Goal: Task Accomplishment & Management: Use online tool/utility

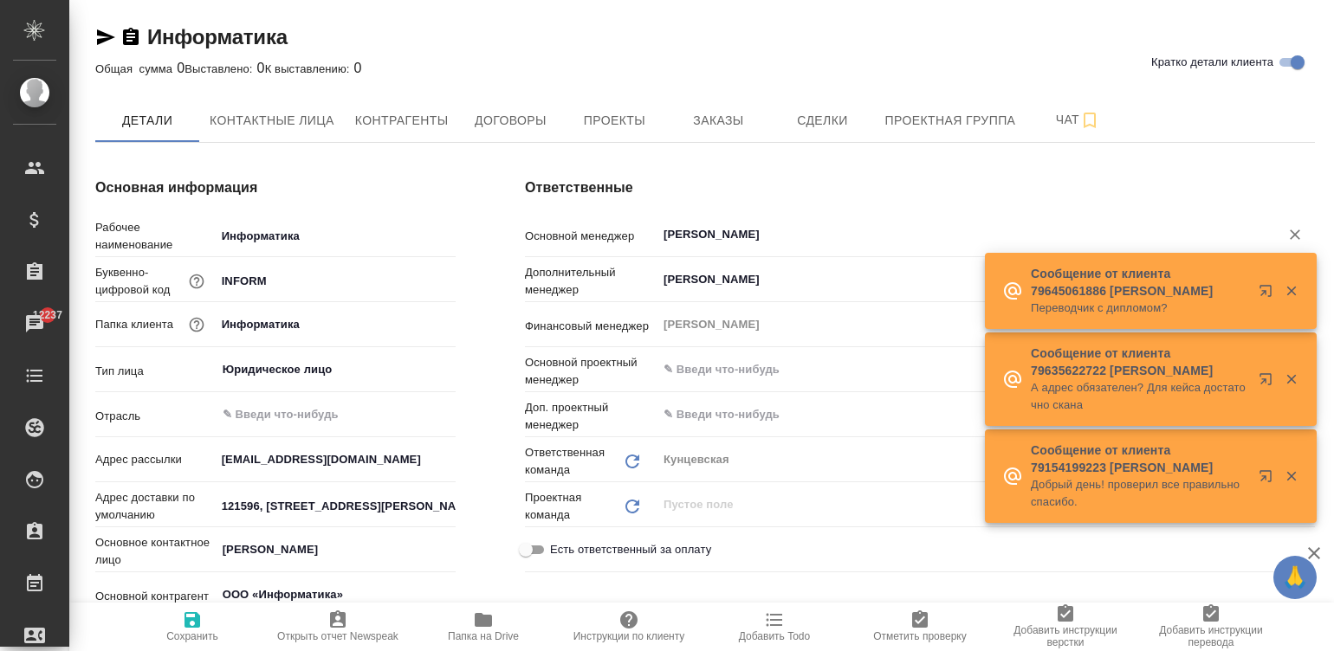
click at [515, 117] on span "Договоры" at bounding box center [510, 121] width 83 height 22
type textarea "x"
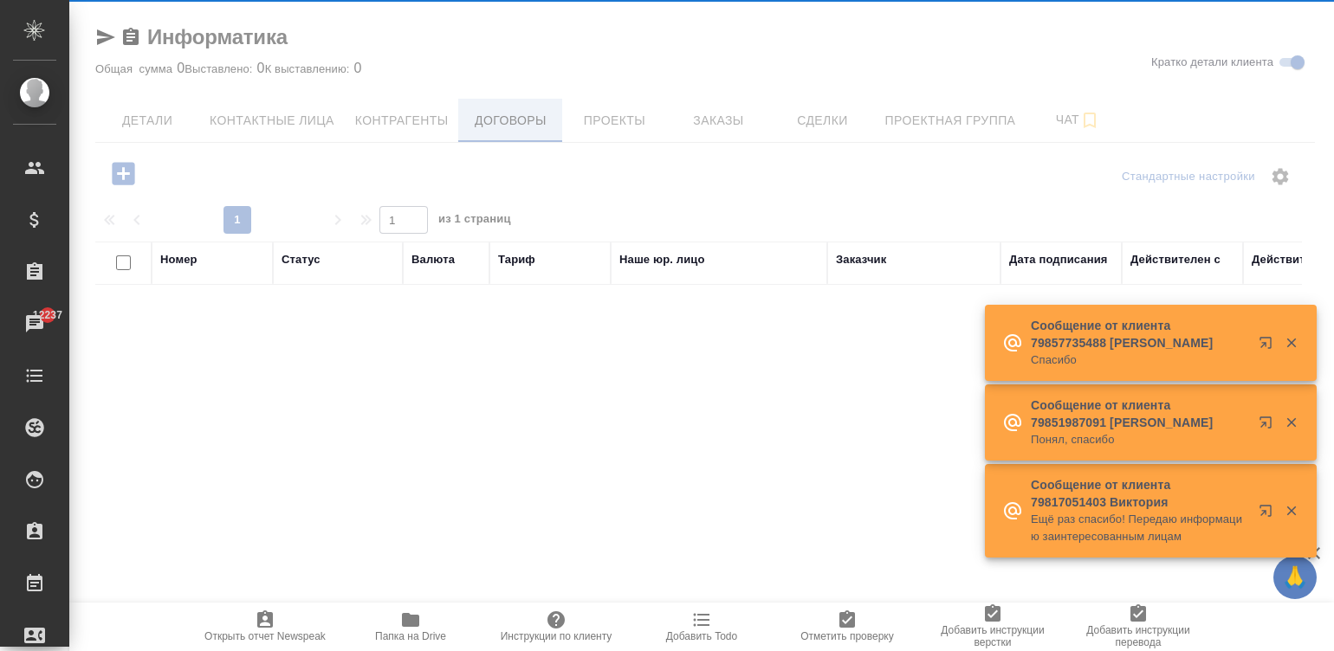
click at [502, 117] on div at bounding box center [701, 325] width 1265 height 651
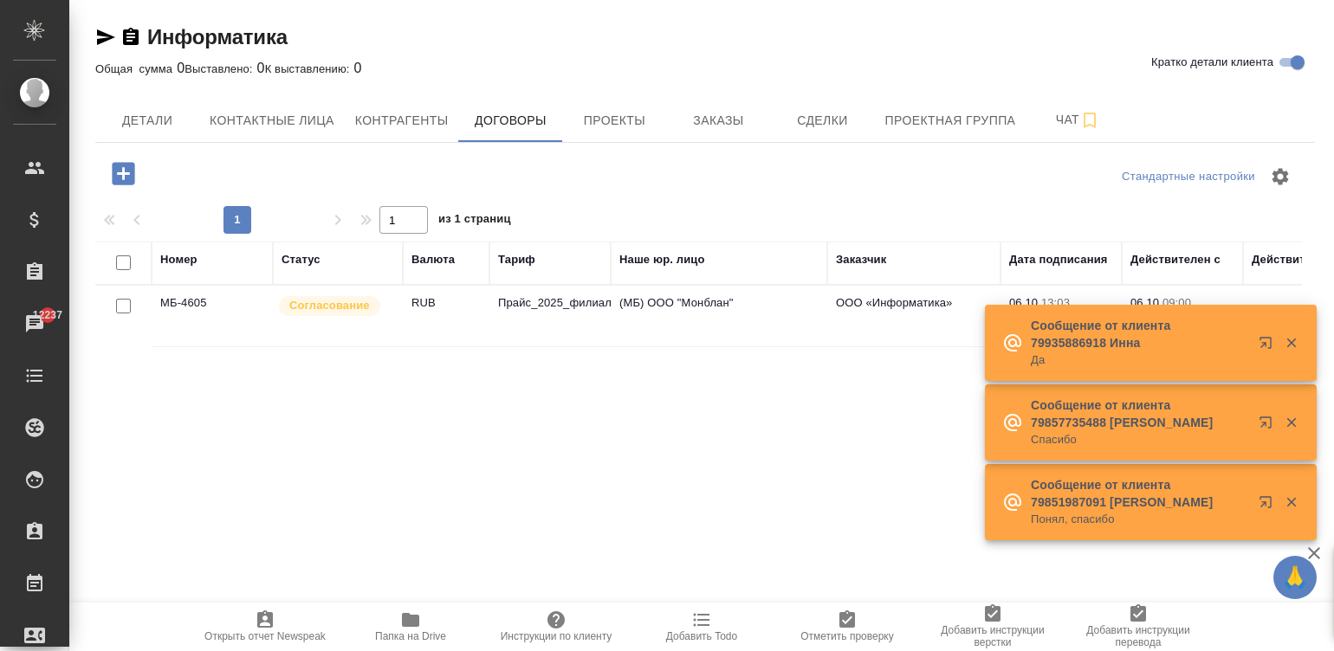
click at [509, 301] on td "Прайс_2025_филиалы" at bounding box center [549, 316] width 121 height 61
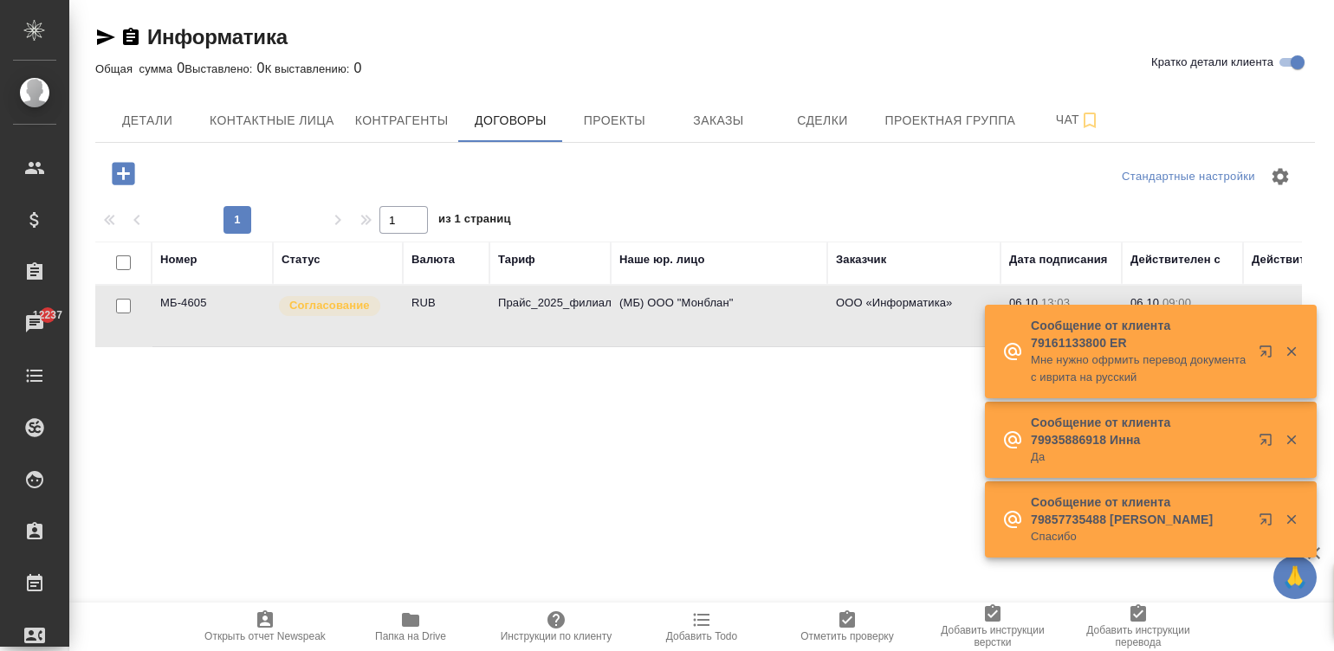
click at [509, 301] on td "Прайс_2025_филиалы" at bounding box center [549, 316] width 121 height 61
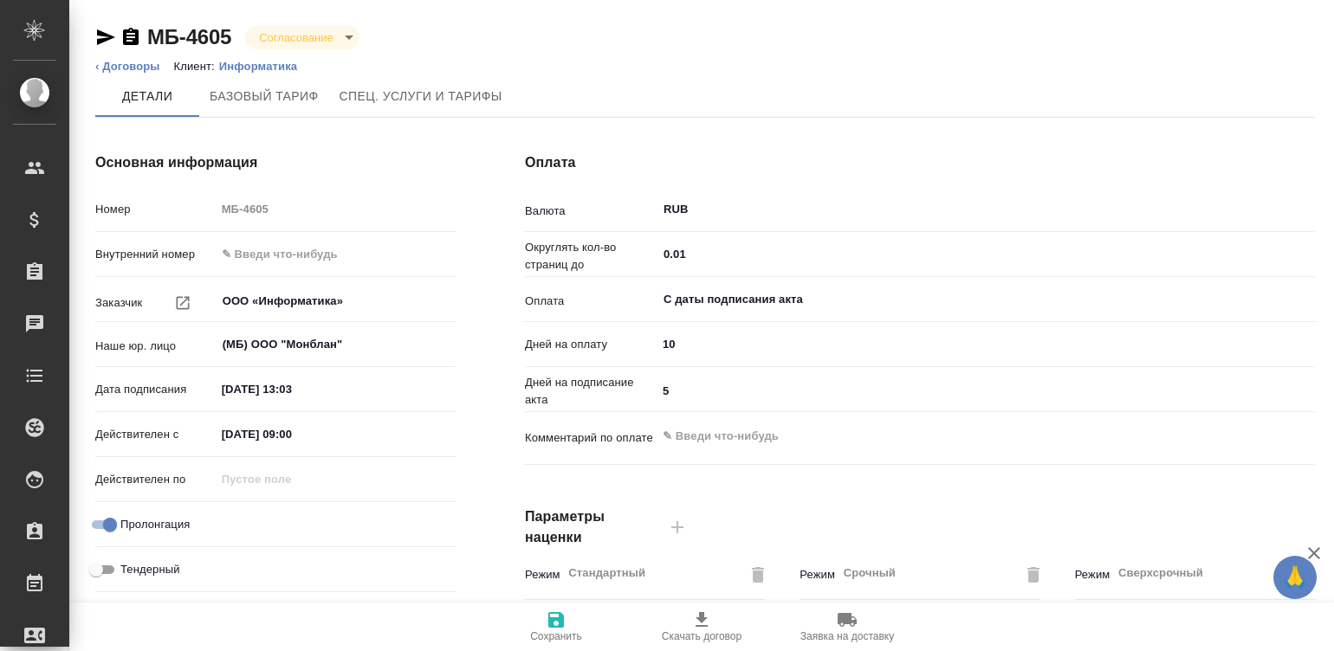
type input "Прайс_2025_филиалы"
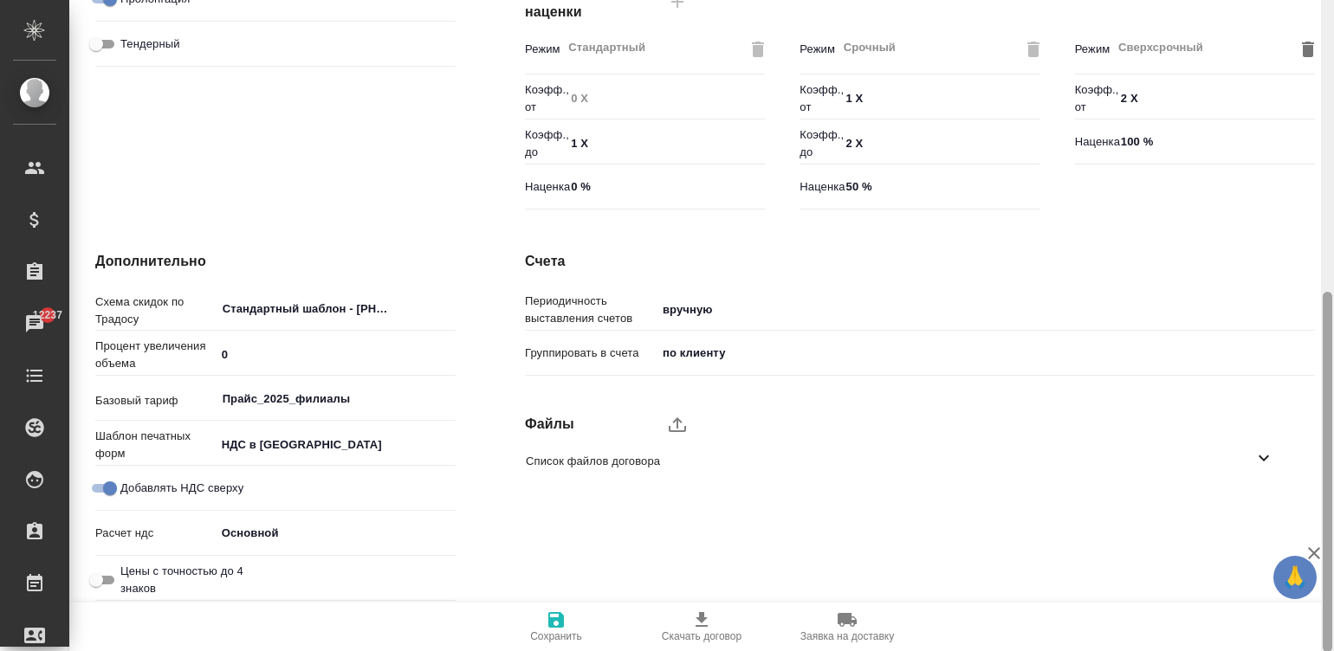
click at [1329, 492] on div at bounding box center [1327, 326] width 13 height 652
click at [683, 429] on icon "upload" at bounding box center [677, 424] width 21 height 21
click at [0, 0] on input "upload" at bounding box center [0, 0] width 0 height 0
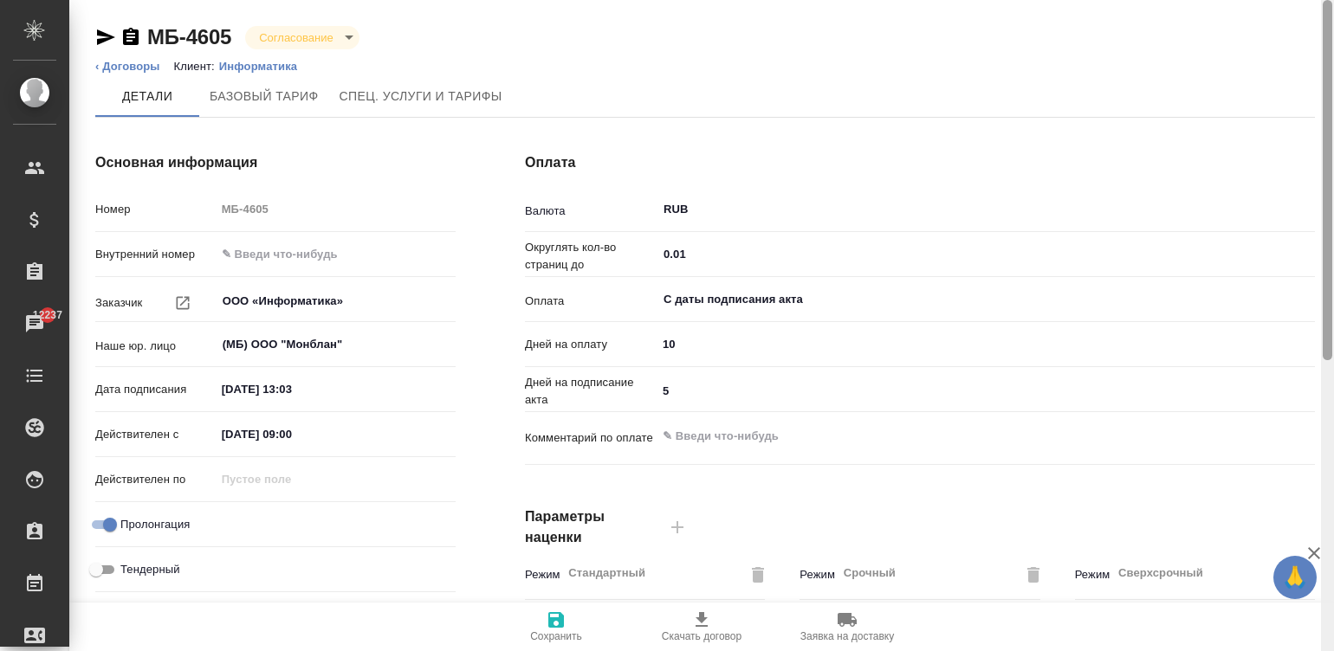
click at [1330, 48] on div at bounding box center [1327, 326] width 13 height 652
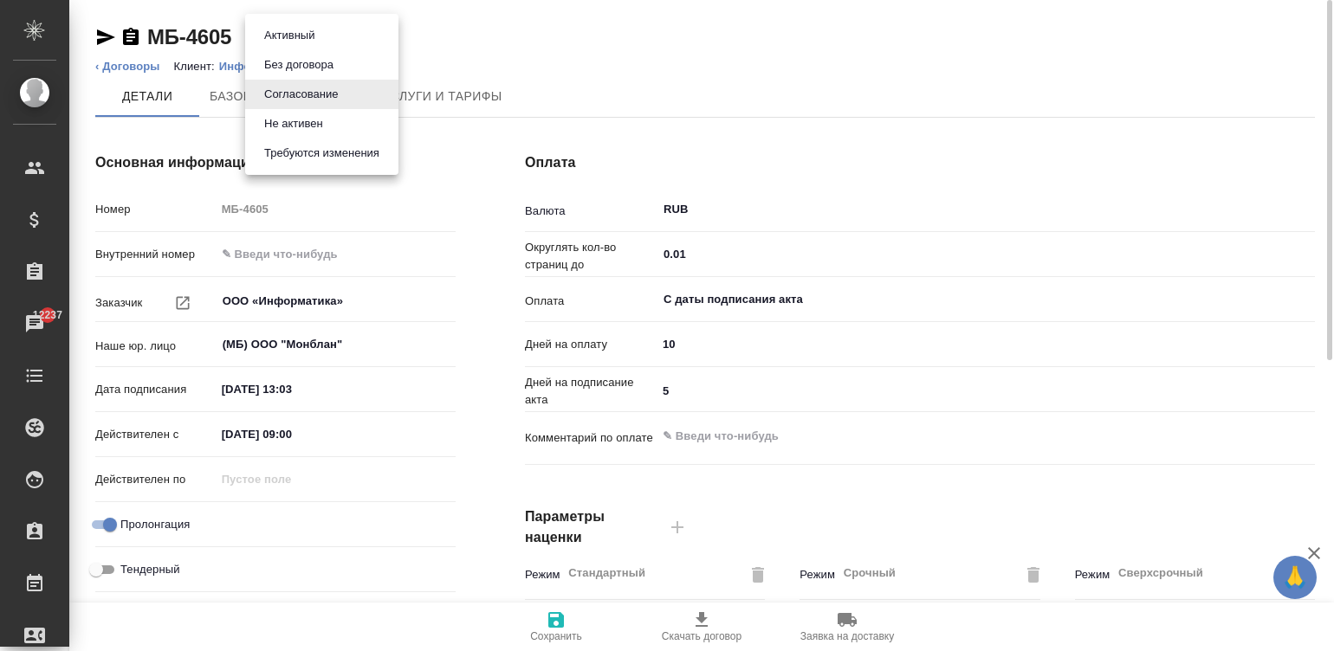
click at [307, 35] on body "🙏 .cls-1 fill:#fff; AWATERA Малинина Мария m.malinina Клиенты Спецификации Зака…" at bounding box center [667, 325] width 1334 height 651
click at [307, 35] on button "Активный" at bounding box center [289, 35] width 61 height 19
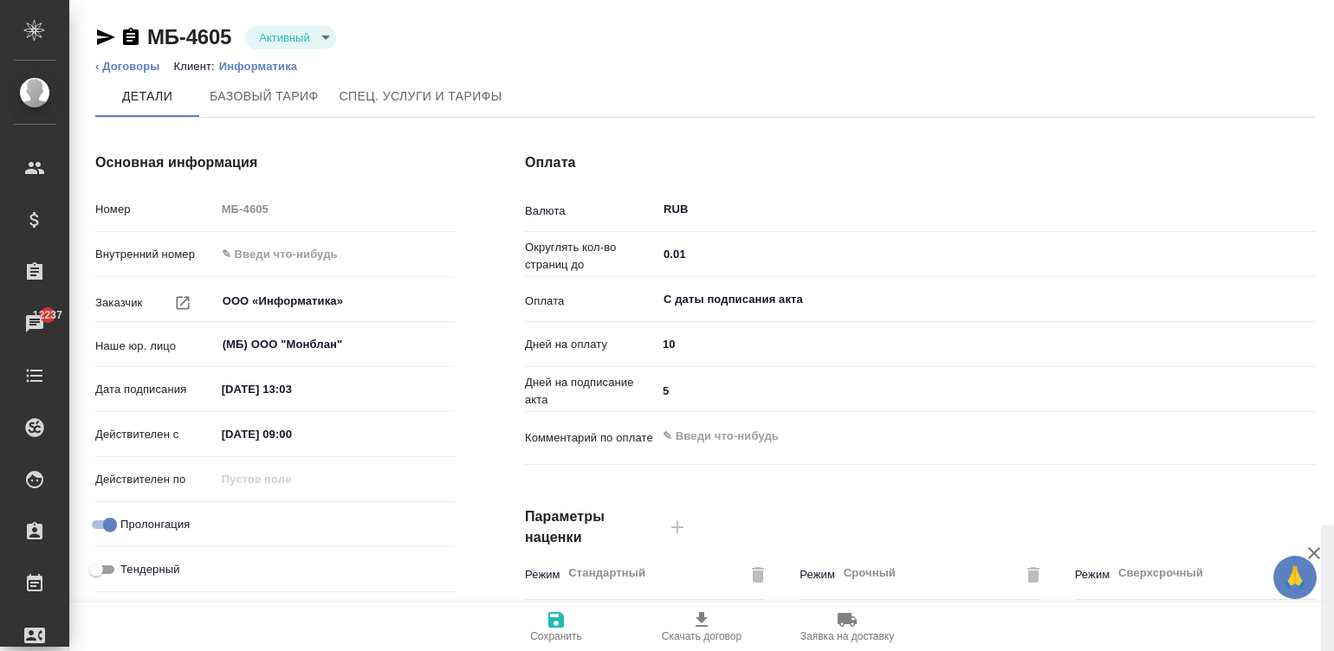
scroll to position [526, 0]
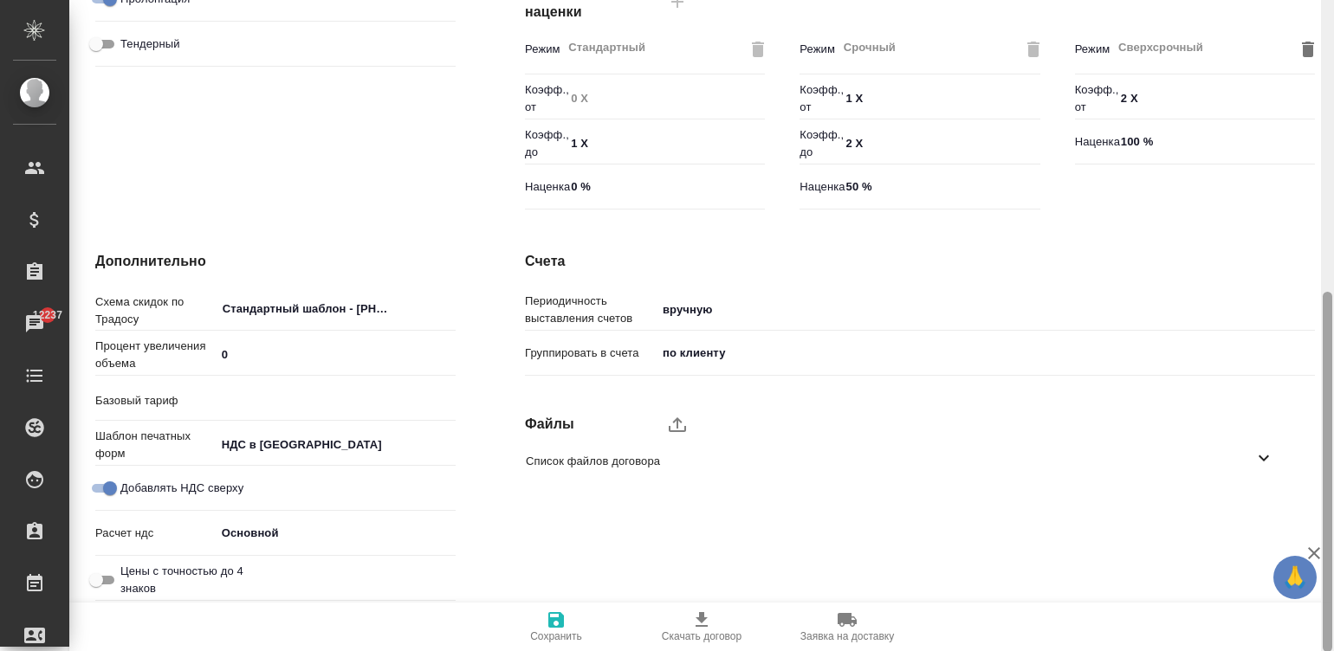
click at [1330, 458] on div at bounding box center [1327, 326] width 13 height 652
type input "Прайс_2025_филиалы"
click at [536, 632] on span "Сохранить" at bounding box center [556, 637] width 52 height 12
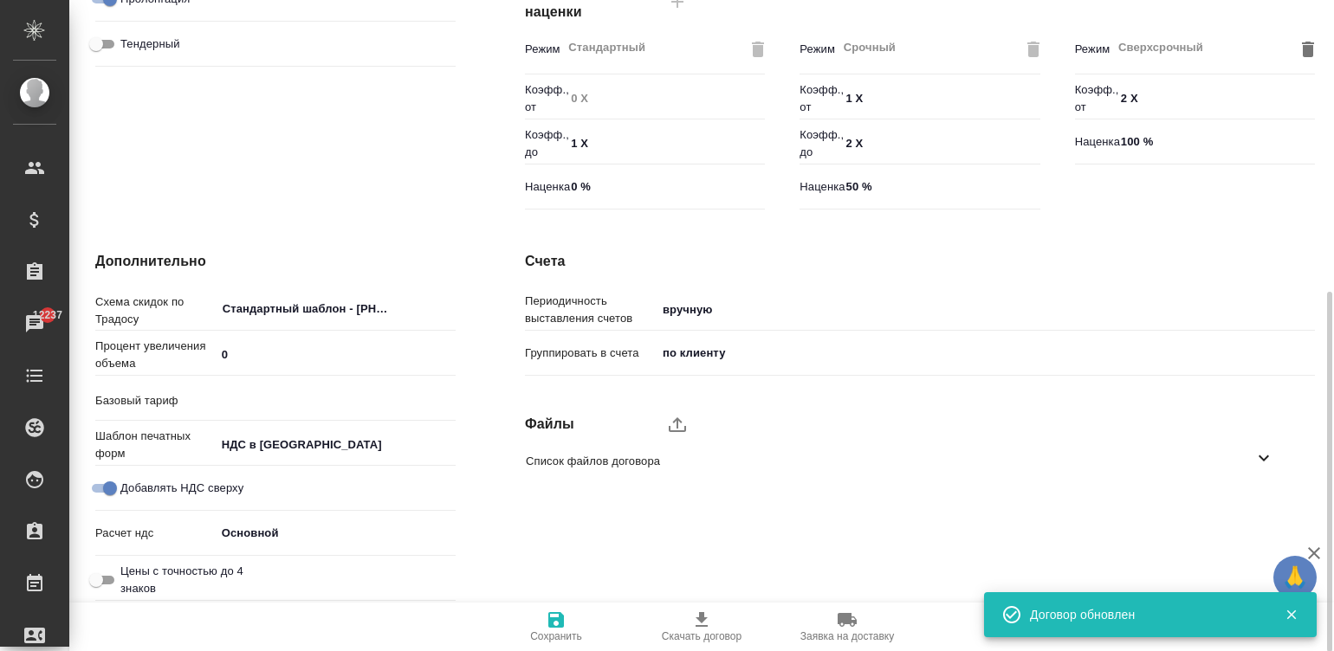
type input "Прайс_2025_филиалы"
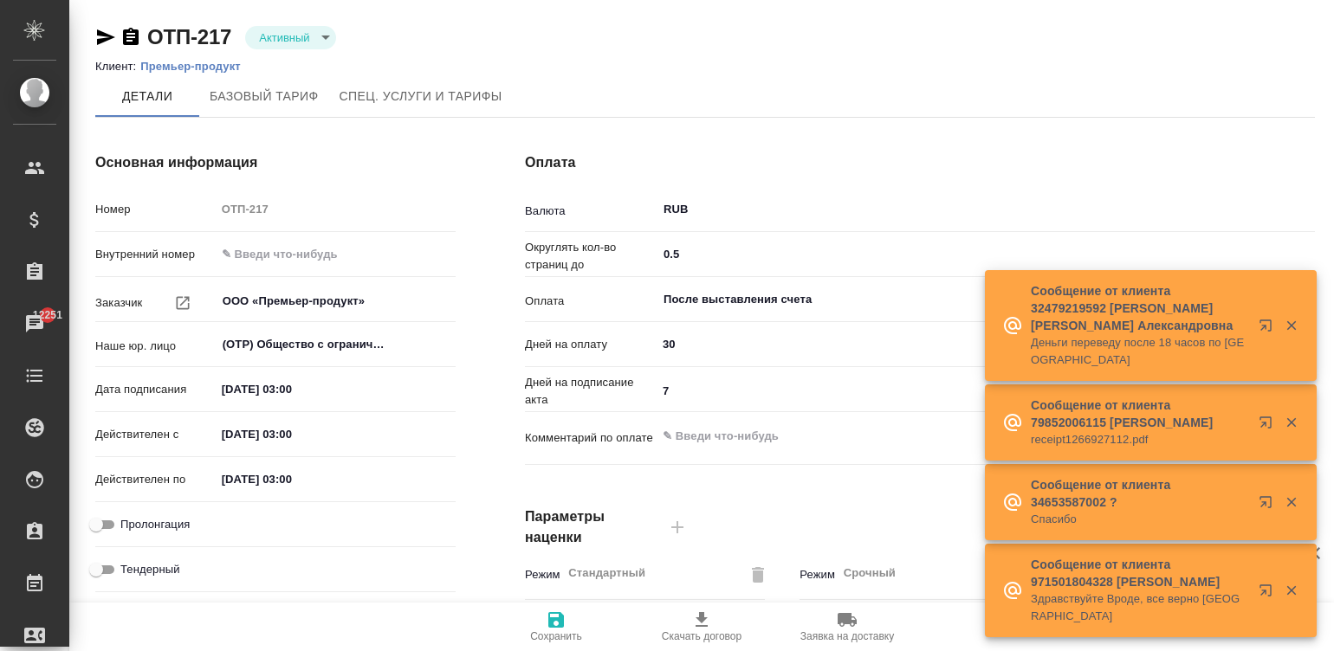
type input "Новый, 2022 (руб.)"
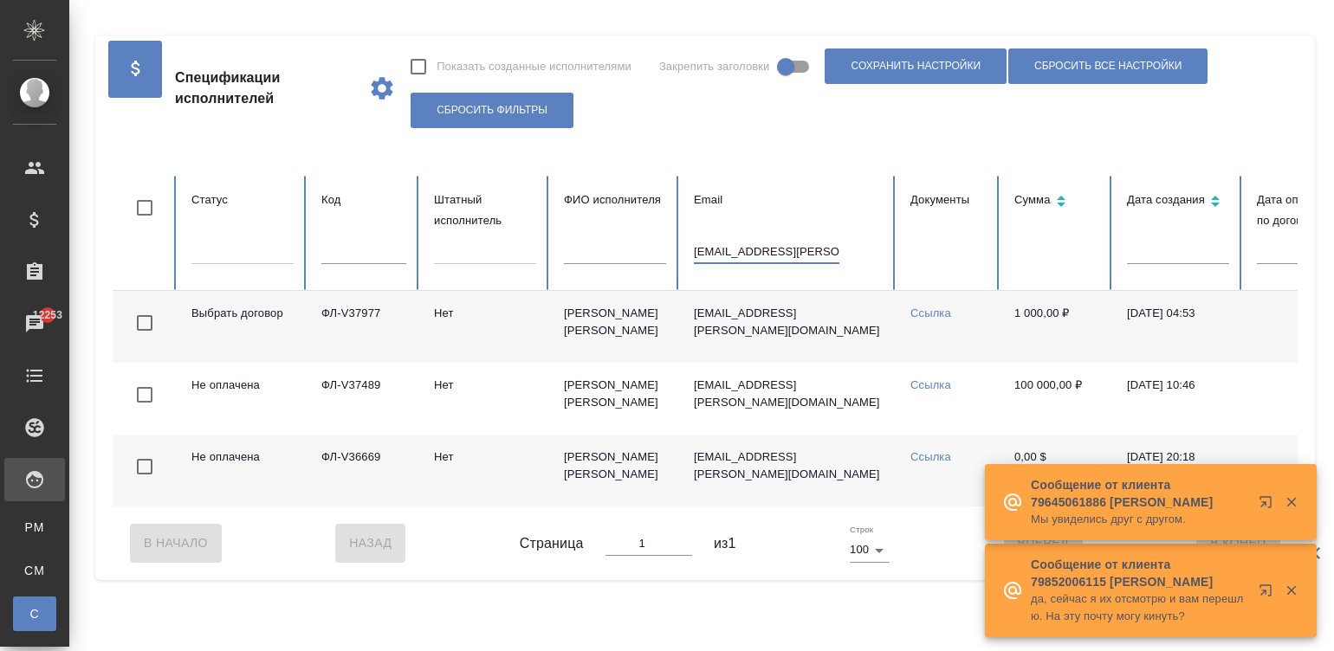
click at [744, 251] on input "[EMAIL_ADDRESS][PERSON_NAME][DOMAIN_NAME]" at bounding box center [767, 252] width 146 height 24
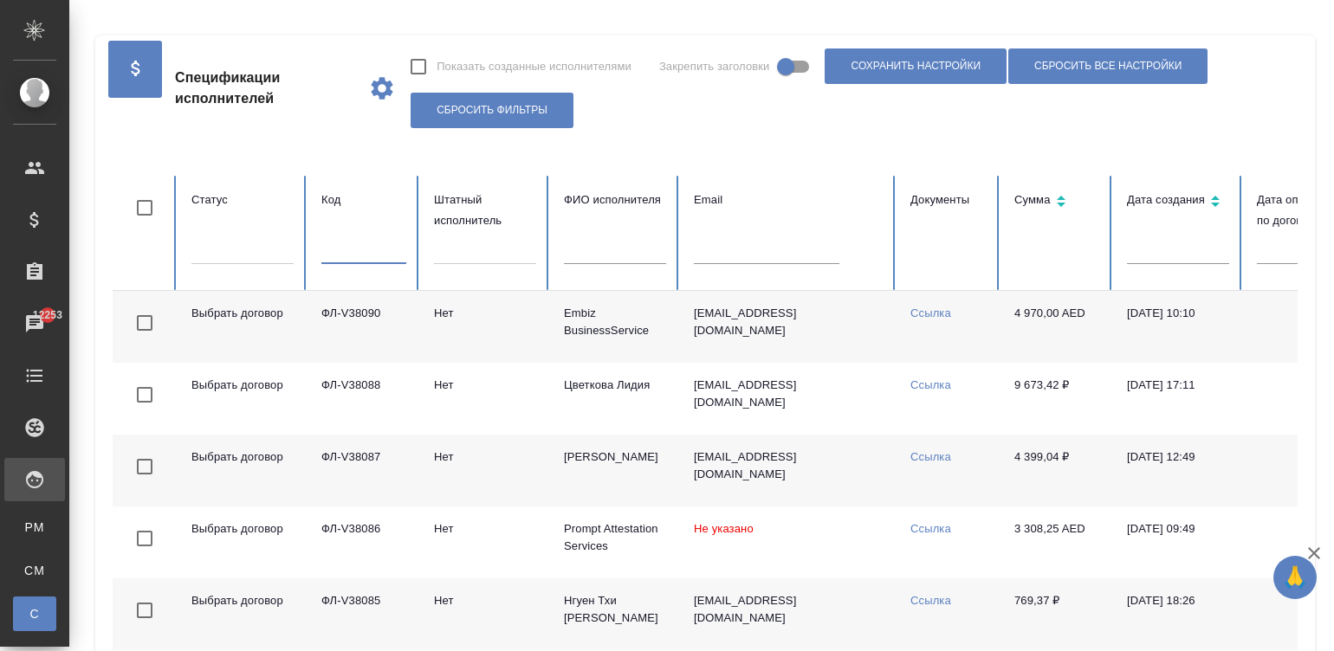
click at [376, 251] on input "text" at bounding box center [363, 252] width 85 height 24
paste input "ФЛ-V37951"
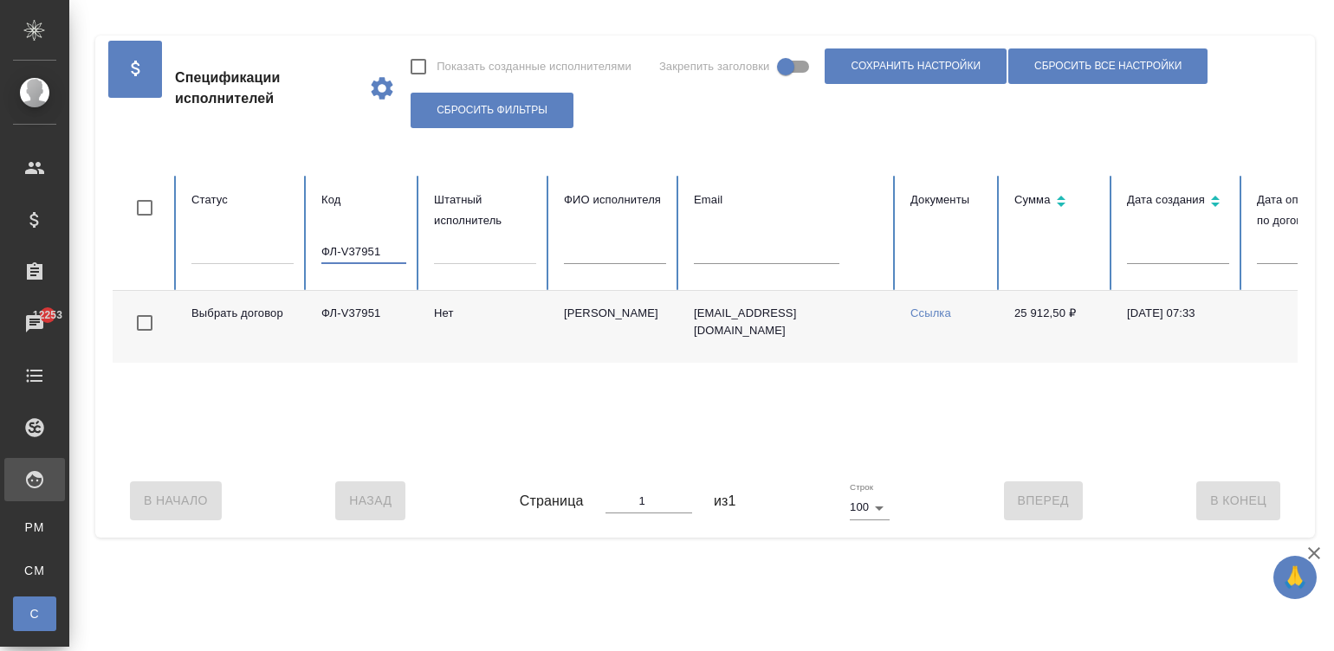
click at [381, 249] on input "ФЛ-V37951" at bounding box center [363, 252] width 85 height 24
paste input "18"
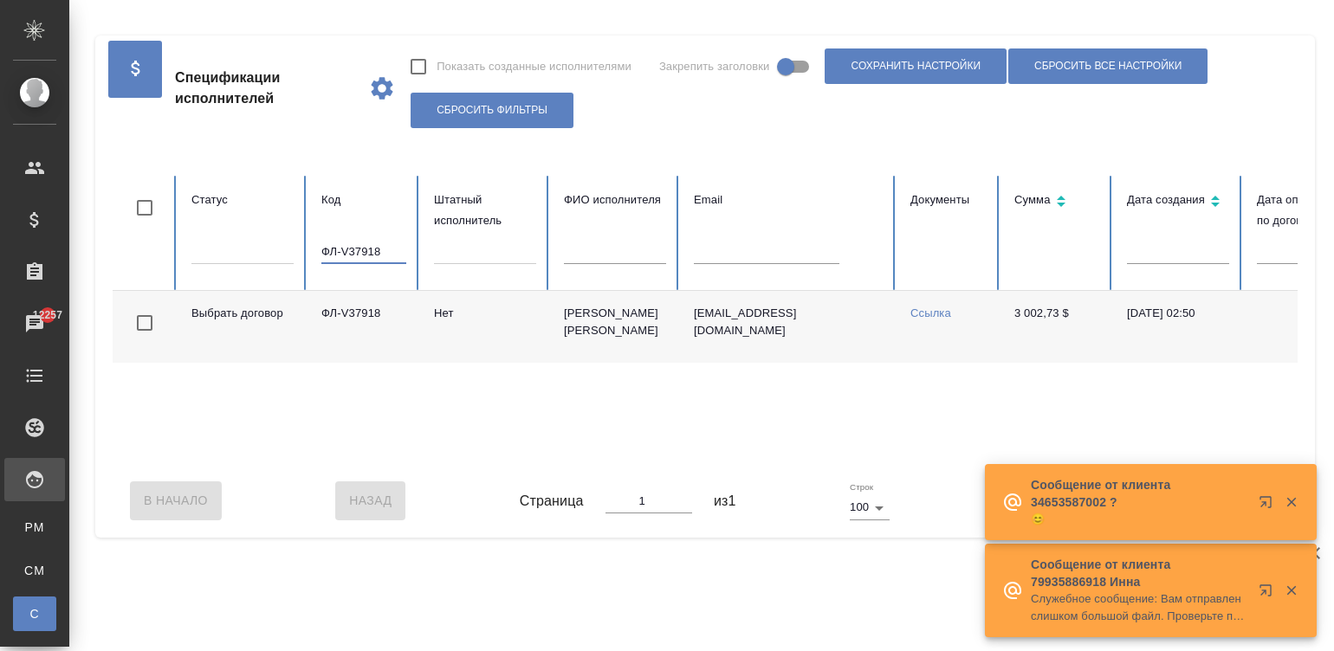
click at [372, 253] on input "ФЛ-V37918" at bounding box center [363, 252] width 85 height 24
paste input "344"
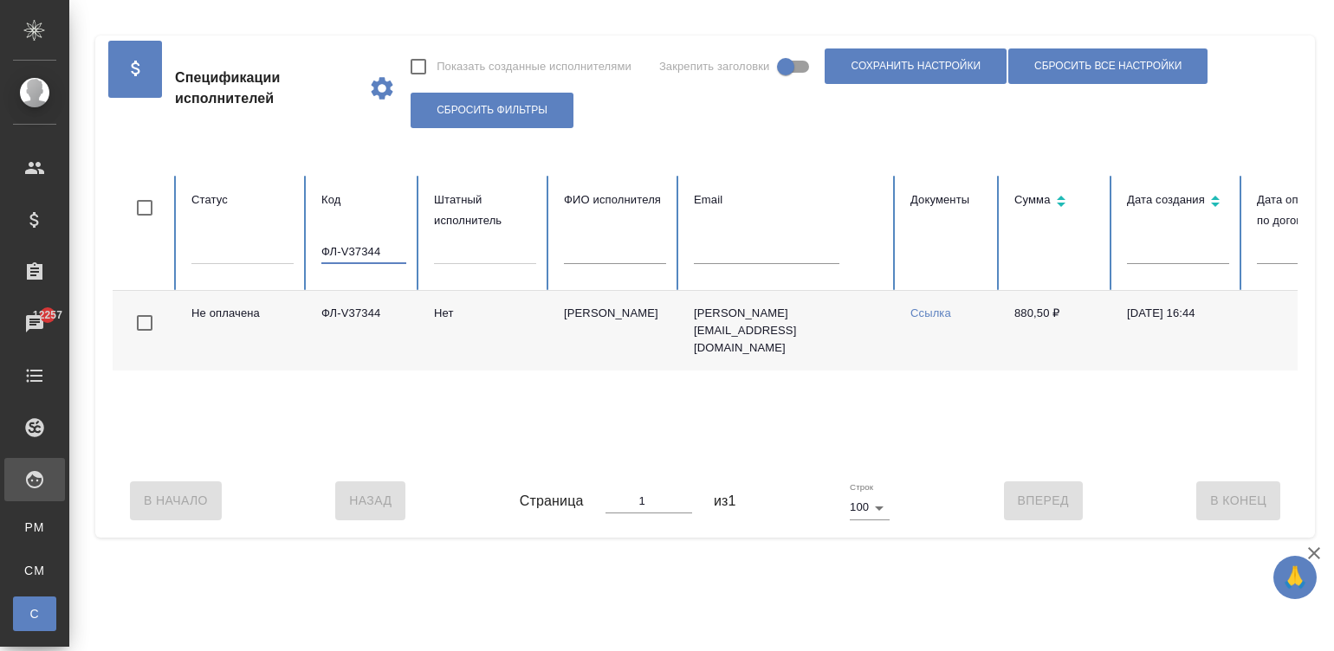
click at [368, 255] on input "ФЛ-V37344" at bounding box center [363, 252] width 85 height 24
paste input "6903"
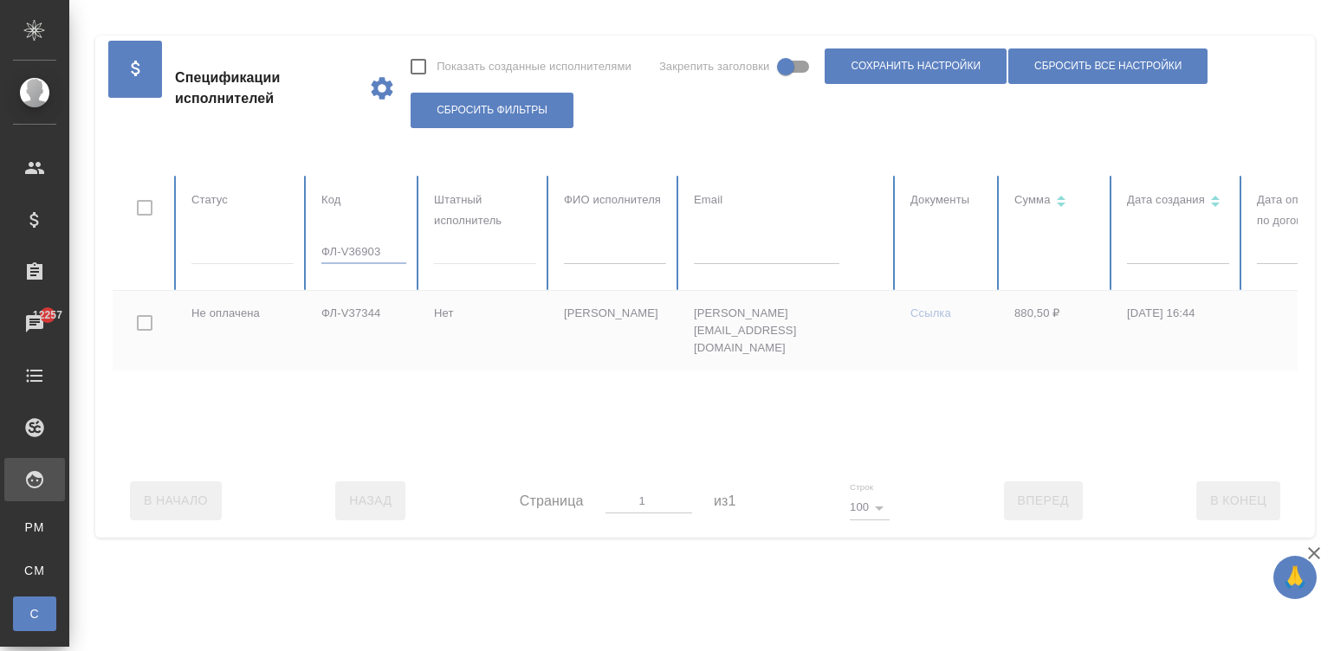
drag, startPoint x: 368, startPoint y: 255, endPoint x: 569, endPoint y: 339, distance: 217.8
click at [569, 339] on table "Статус Код ФЛ-V36903 Штатный исполнитель ФИО исполнителя Email Документы Сумма …" at bounding box center [1040, 320] width 1855 height 288
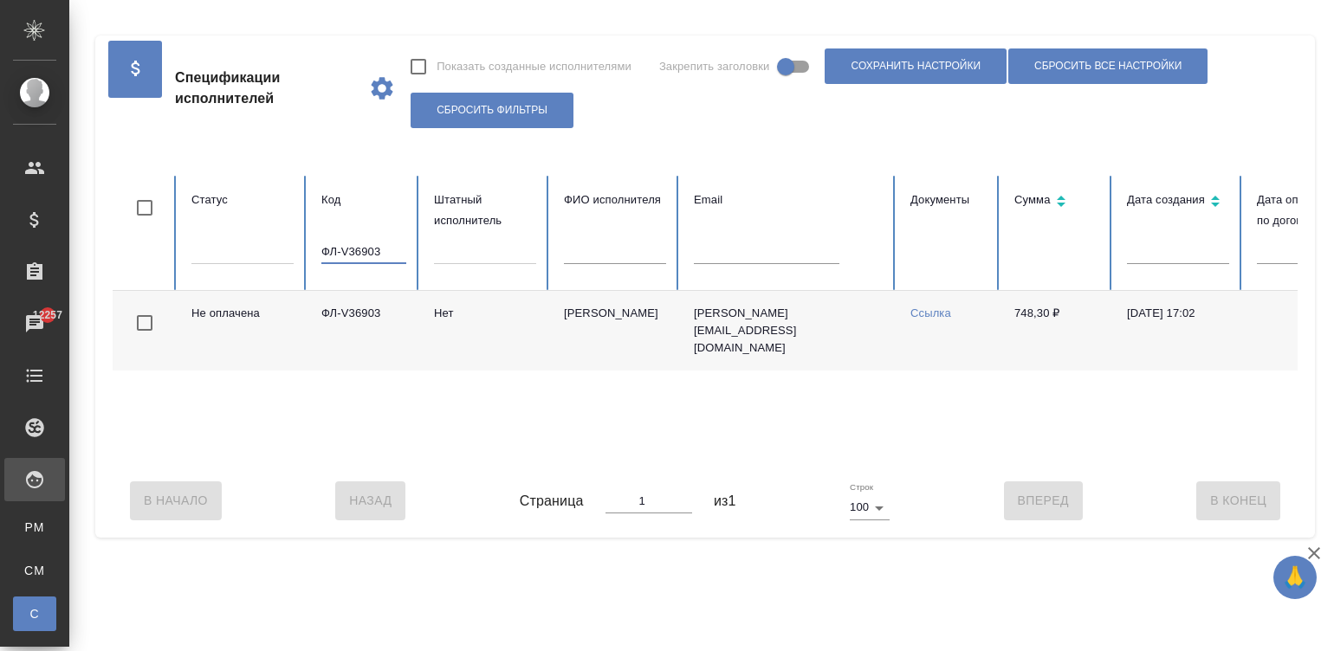
type input "ФЛ-V36903"
drag, startPoint x: 1004, startPoint y: 308, endPoint x: 1048, endPoint y: 319, distance: 45.4
click at [1048, 319] on td "748,30 ₽" at bounding box center [1056, 331] width 113 height 80
copy td "748,30"
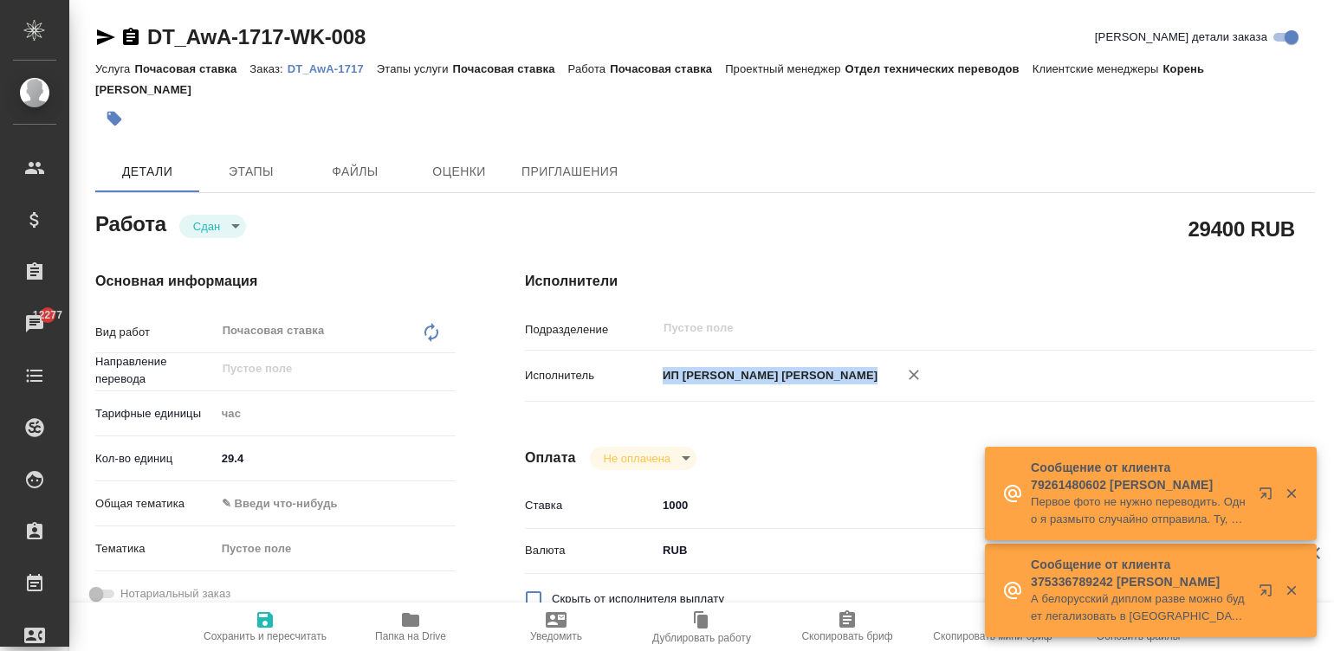
drag, startPoint x: 658, startPoint y: 349, endPoint x: 884, endPoint y: 364, distance: 225.7
click at [884, 364] on div "ИП [PERSON_NAME]" at bounding box center [953, 376] width 592 height 36
copy div "ИП [PERSON_NAME]"
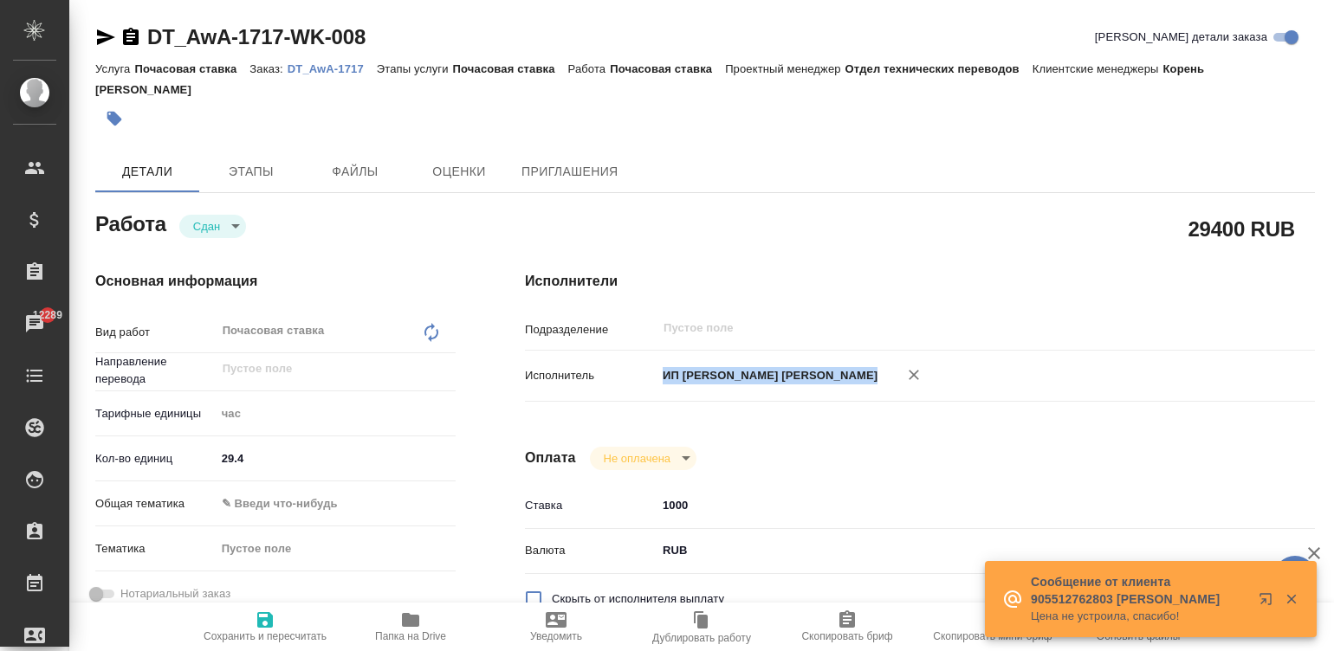
copy div "ИП [PERSON_NAME]"
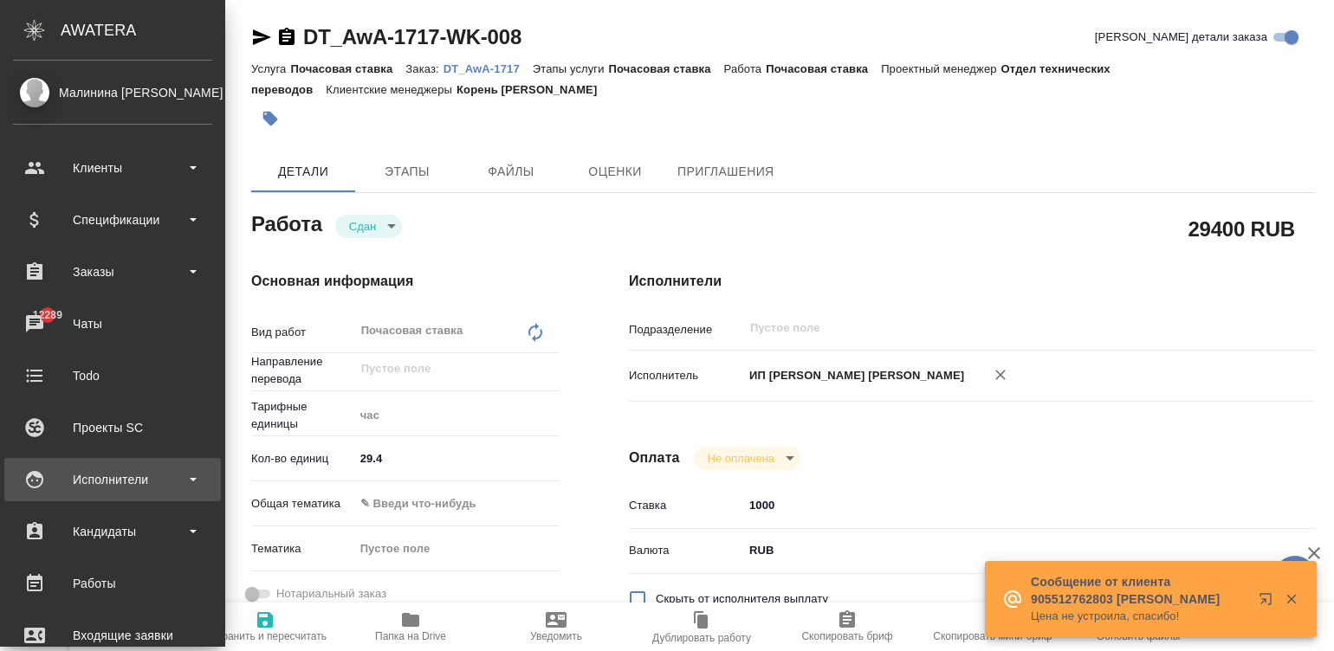
click at [32, 474] on div "Исполнители" at bounding box center [112, 480] width 199 height 26
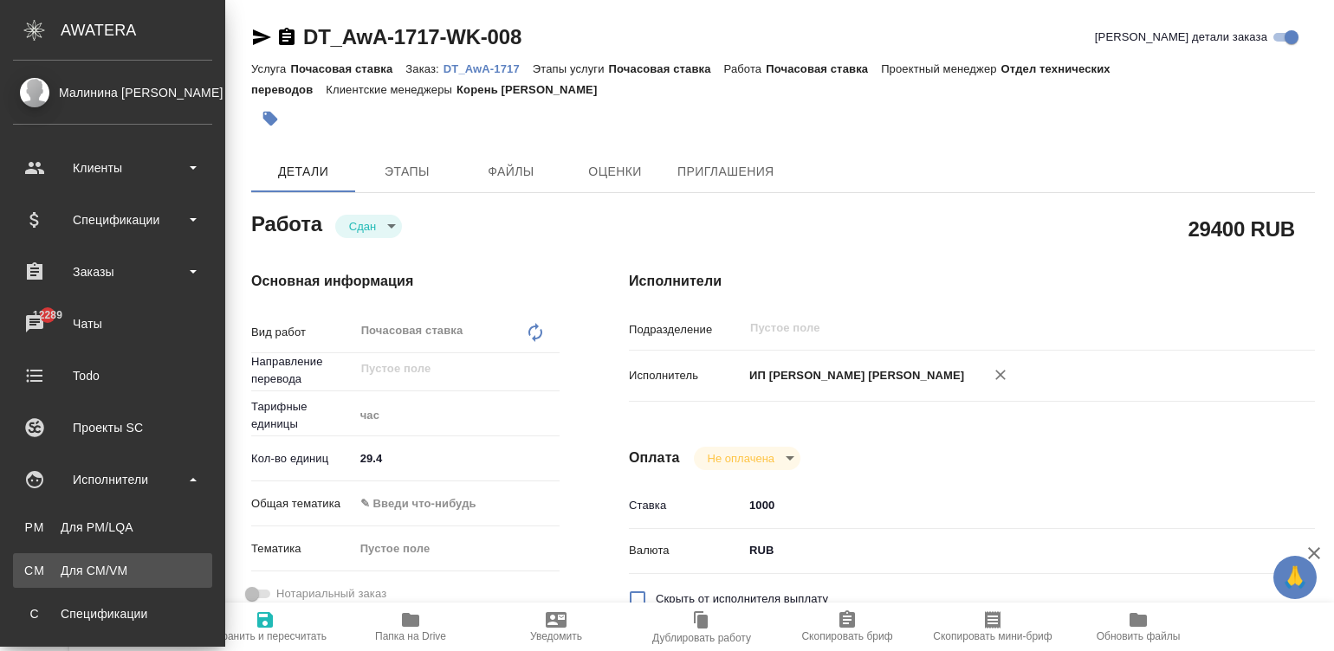
click at [99, 571] on div "Для CM/VM" at bounding box center [113, 570] width 182 height 17
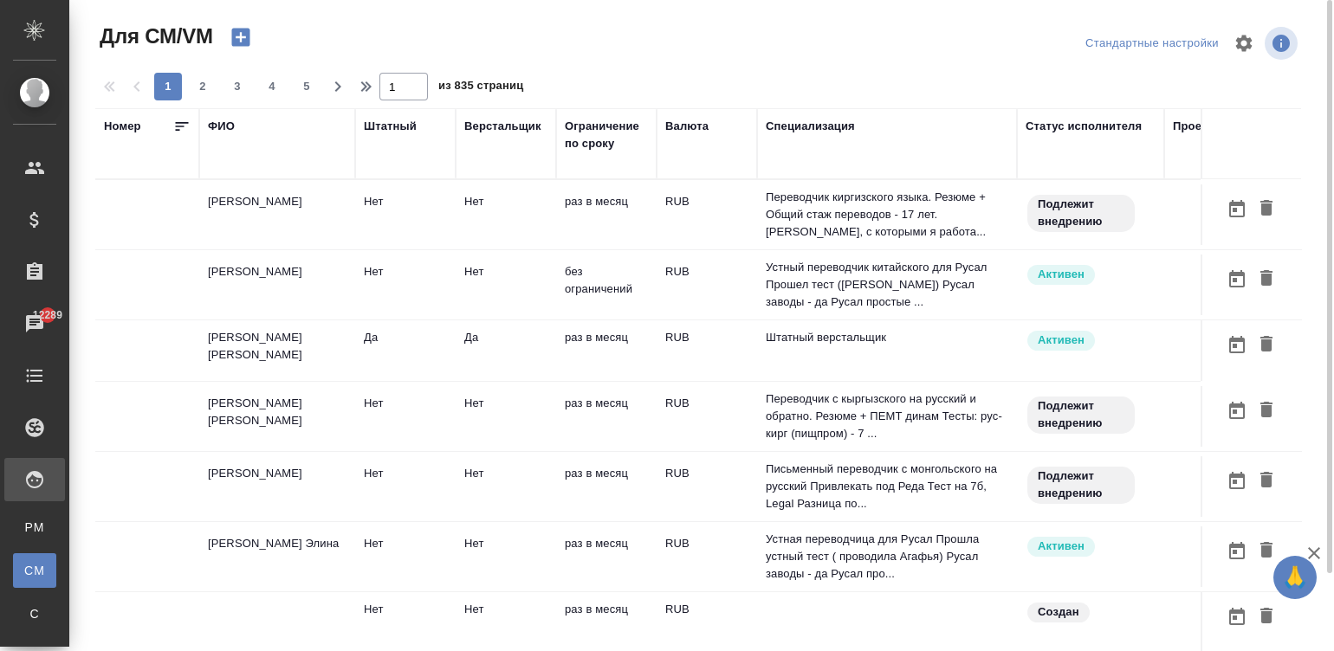
click at [217, 119] on div "ФИО" at bounding box center [221, 126] width 27 height 17
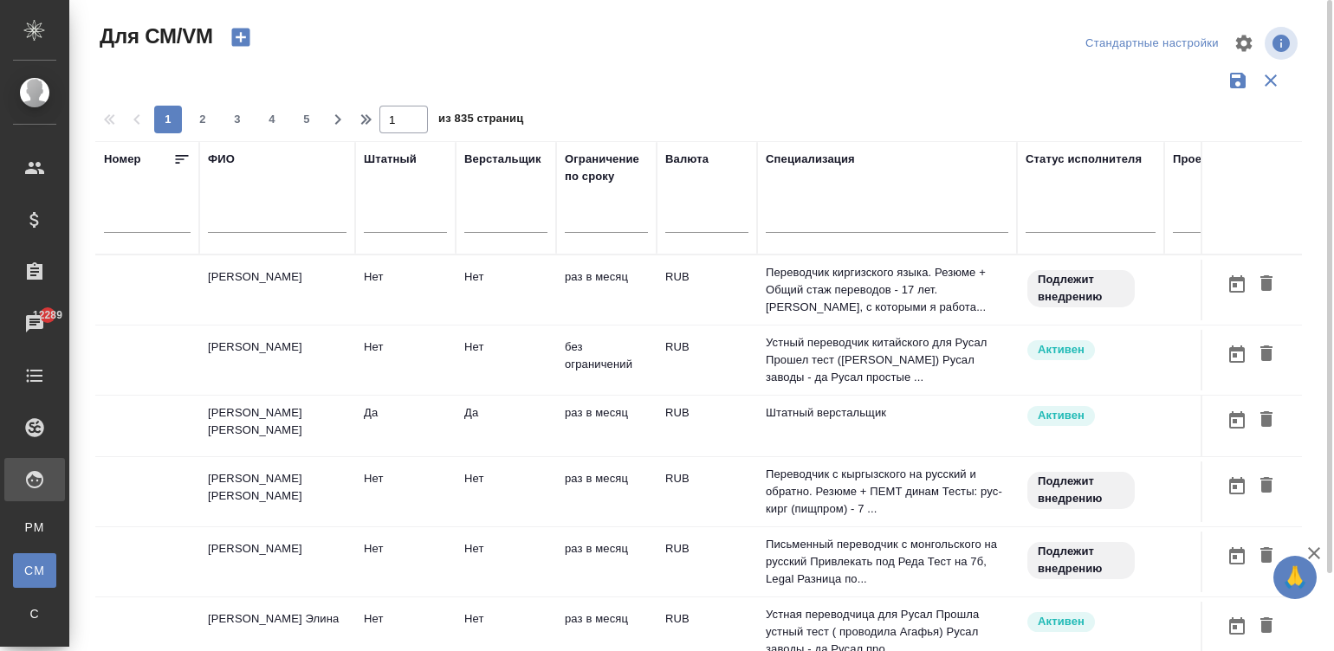
click at [254, 217] on input "text" at bounding box center [277, 222] width 139 height 22
paste input "ИП [PERSON_NAME]"
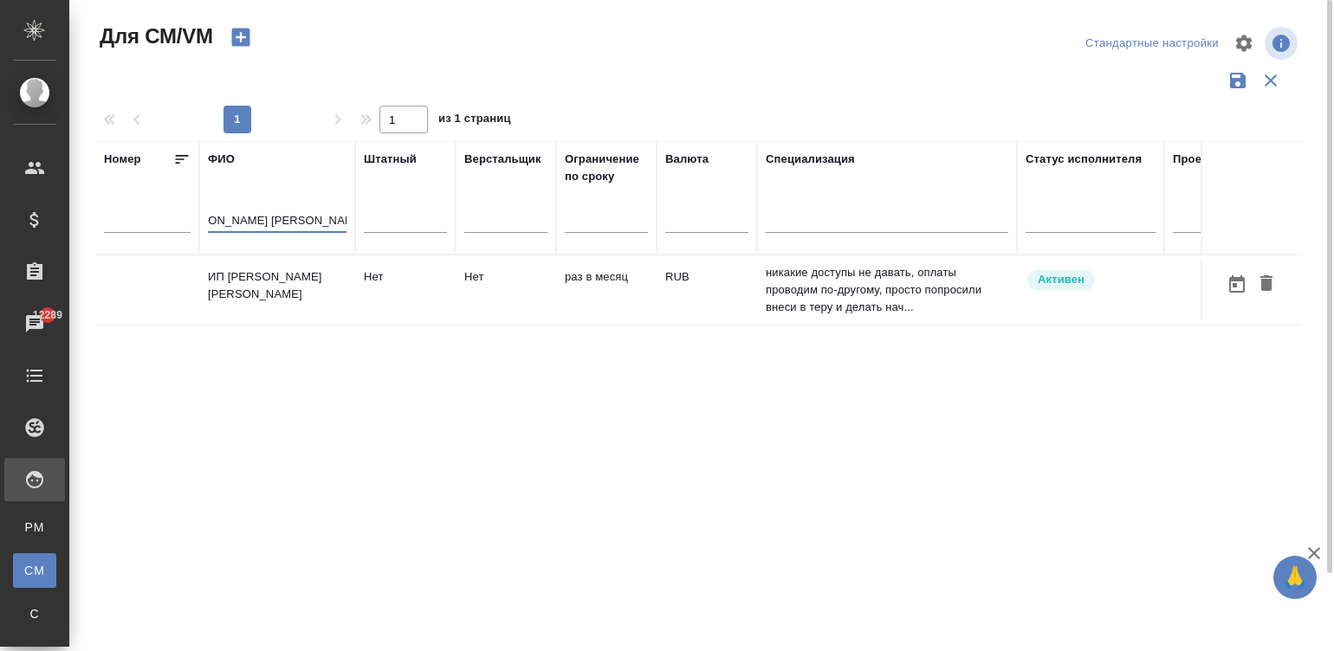
type input "ИП [PERSON_NAME]"
click at [361, 286] on td "Нет" at bounding box center [405, 290] width 100 height 61
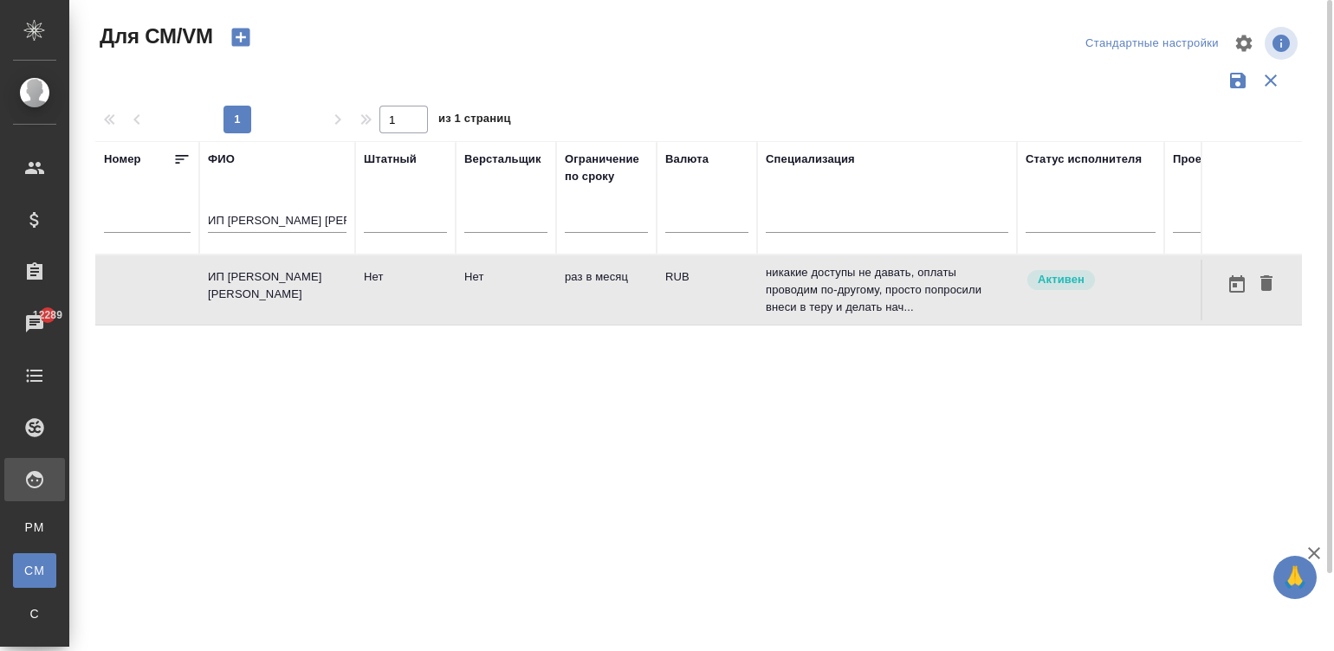
click at [361, 286] on td "Нет" at bounding box center [405, 290] width 100 height 61
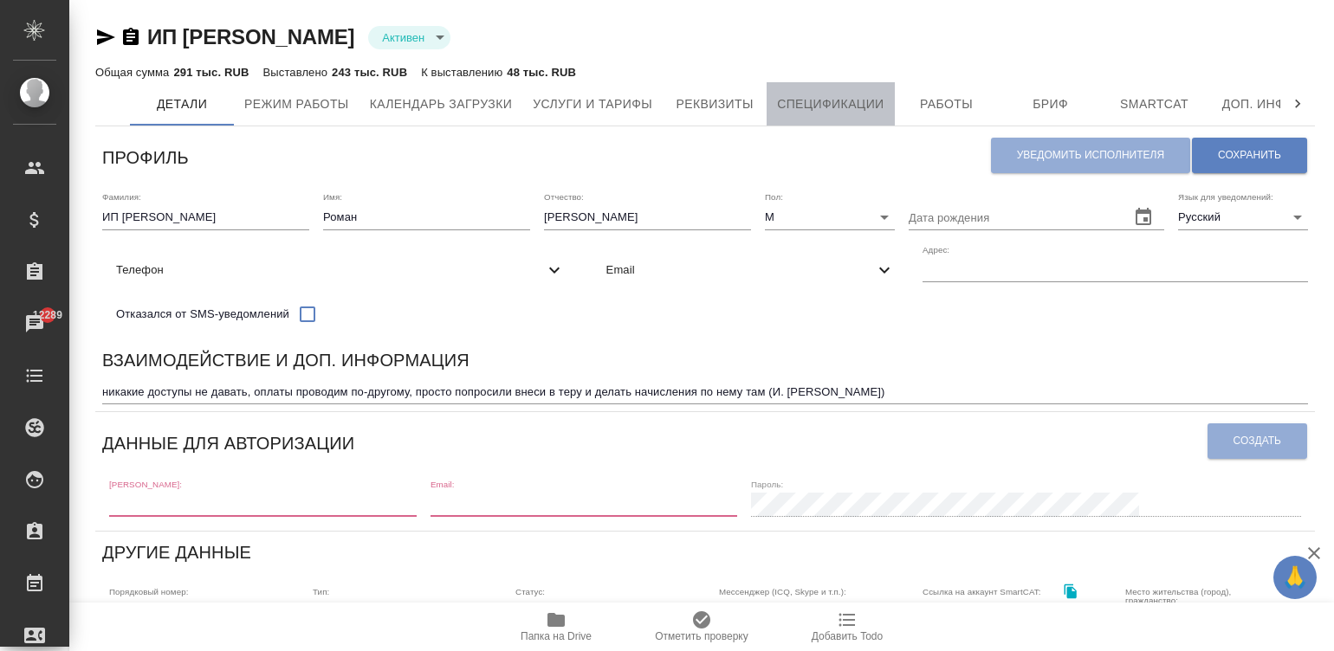
click at [802, 108] on span "Спецификации" at bounding box center [830, 105] width 107 height 22
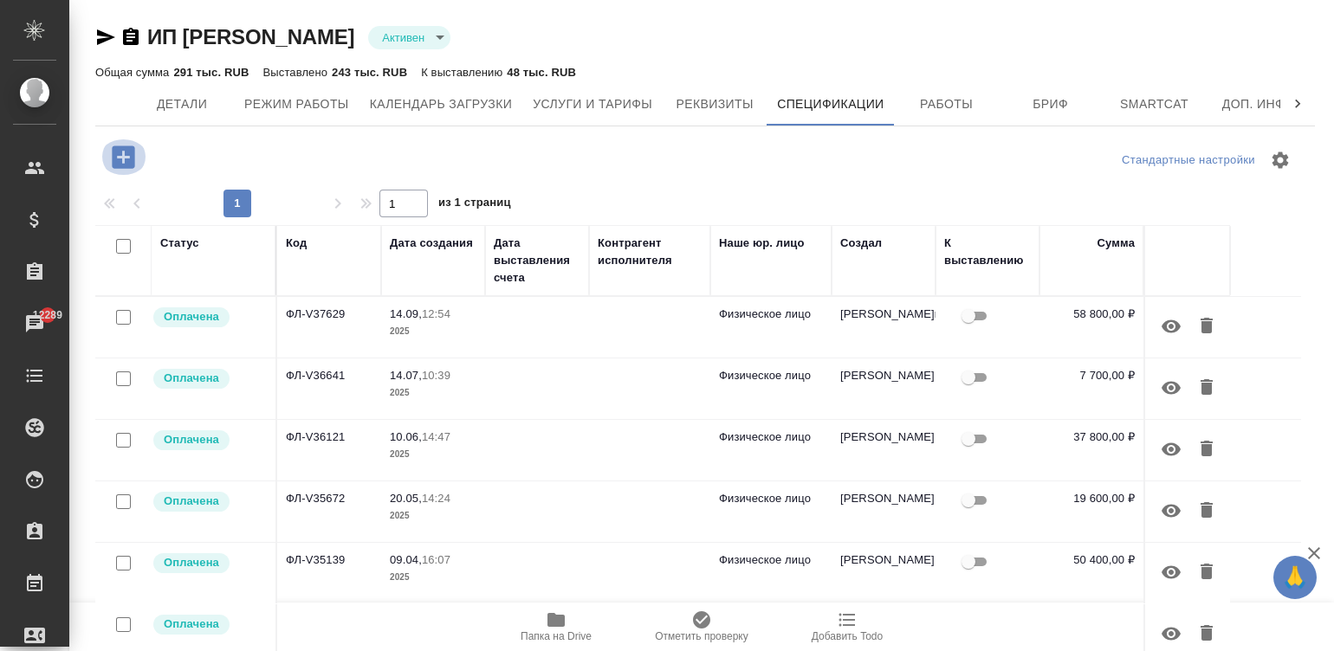
click at [112, 156] on icon "button" at bounding box center [123, 157] width 30 height 30
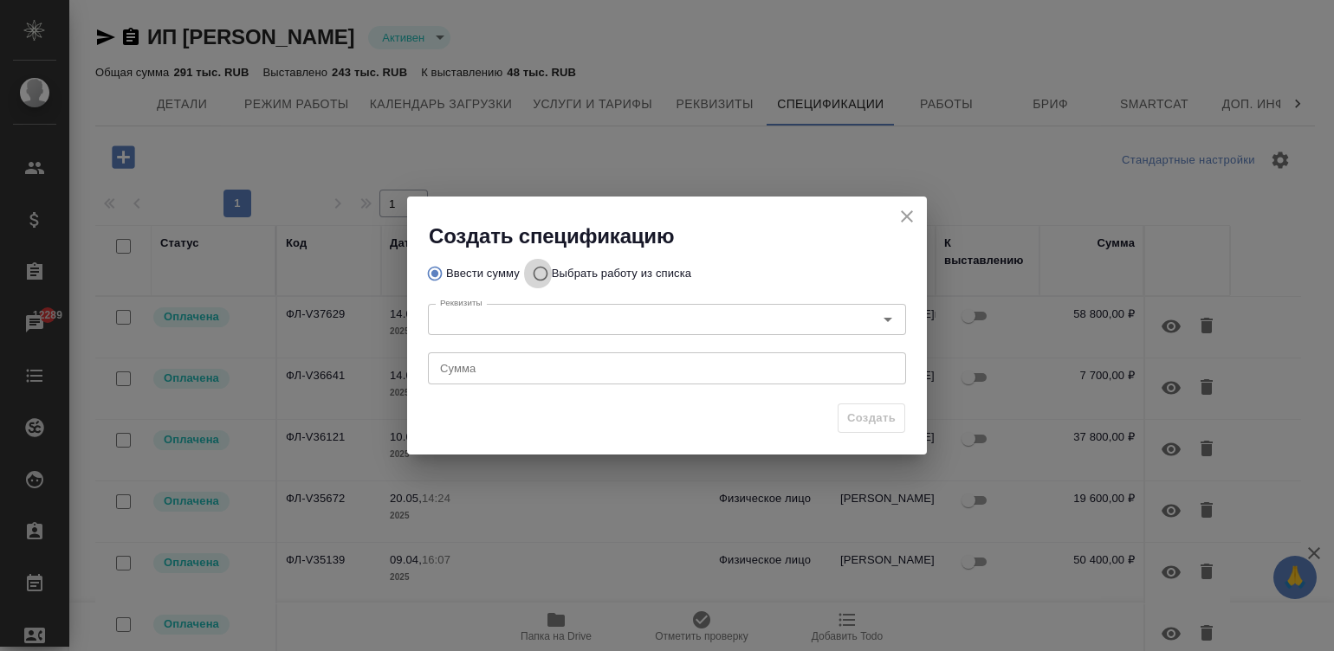
click at [541, 275] on input "Выбрать работу из списка" at bounding box center [538, 273] width 28 height 33
radio input "true"
radio input "false"
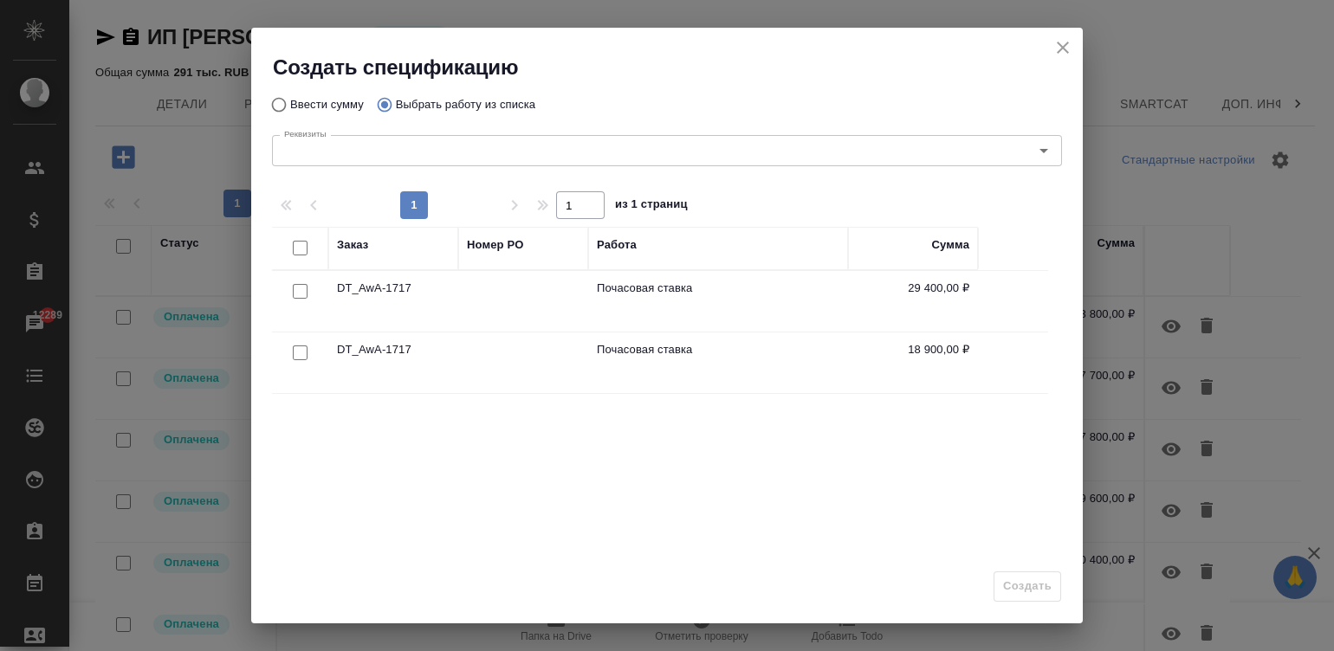
click at [298, 288] on input "checkbox" at bounding box center [300, 291] width 15 height 15
checkbox input "true"
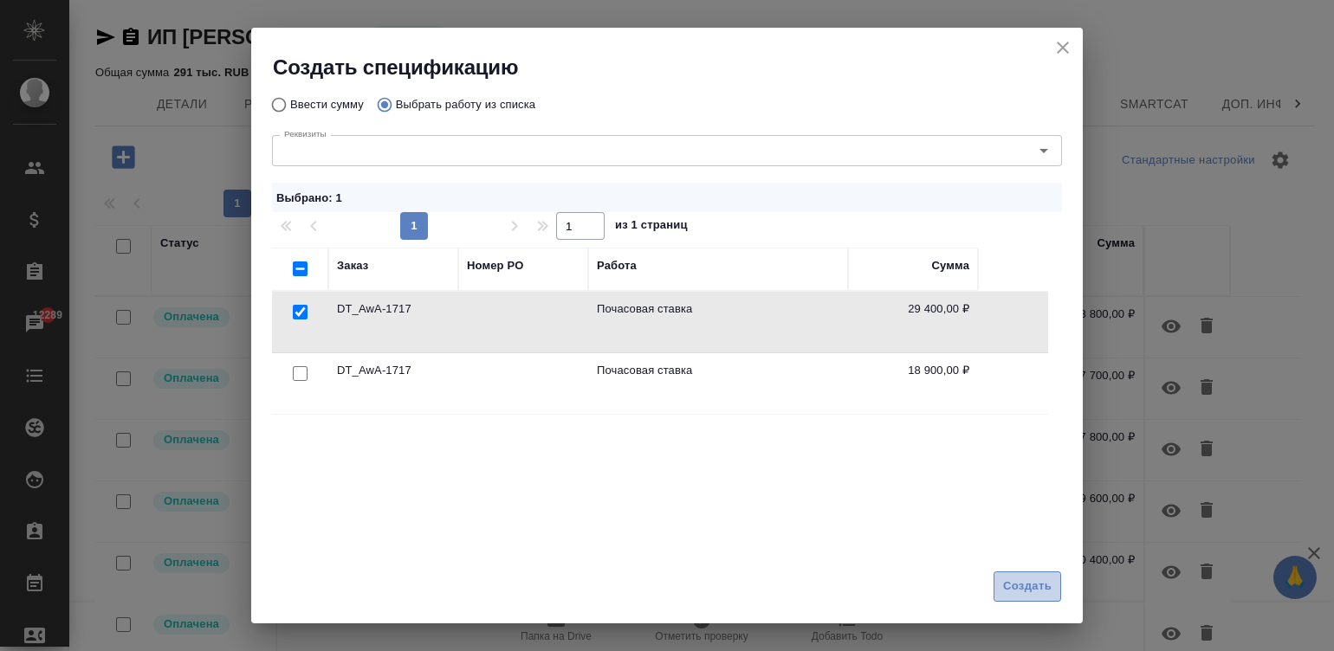
click at [1039, 596] on span "Создать" at bounding box center [1027, 587] width 49 height 20
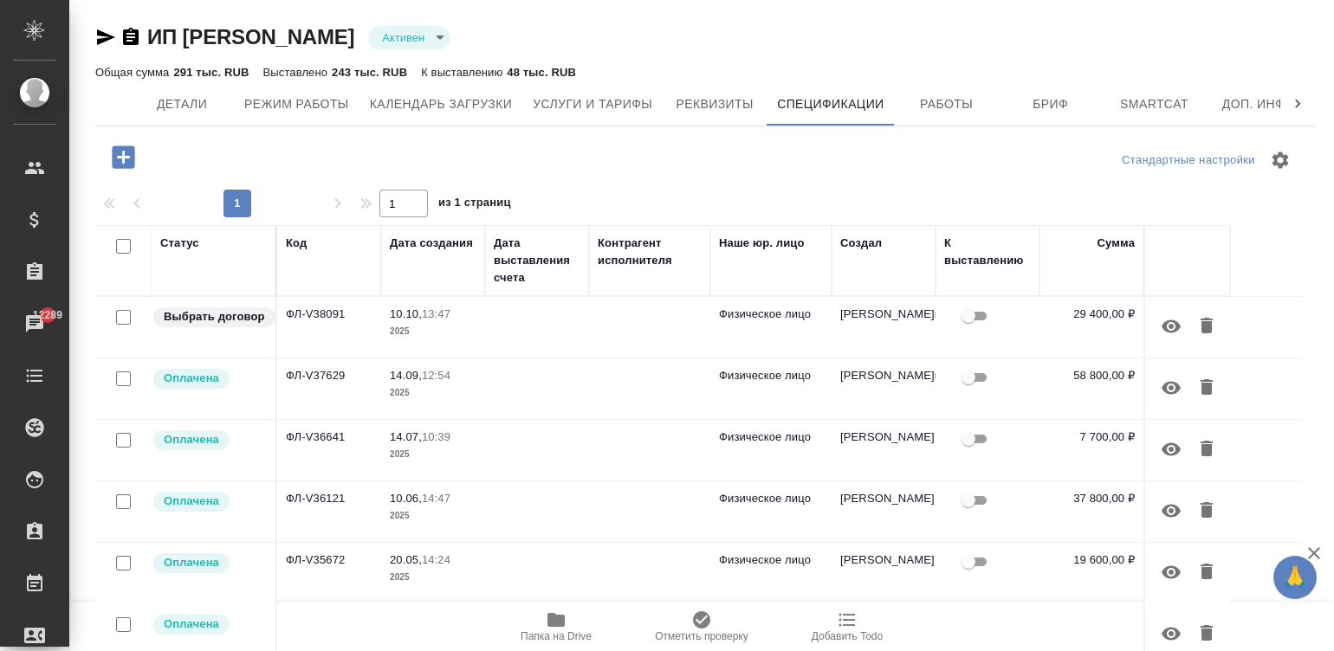
click at [460, 340] on p "2025" at bounding box center [433, 331] width 87 height 17
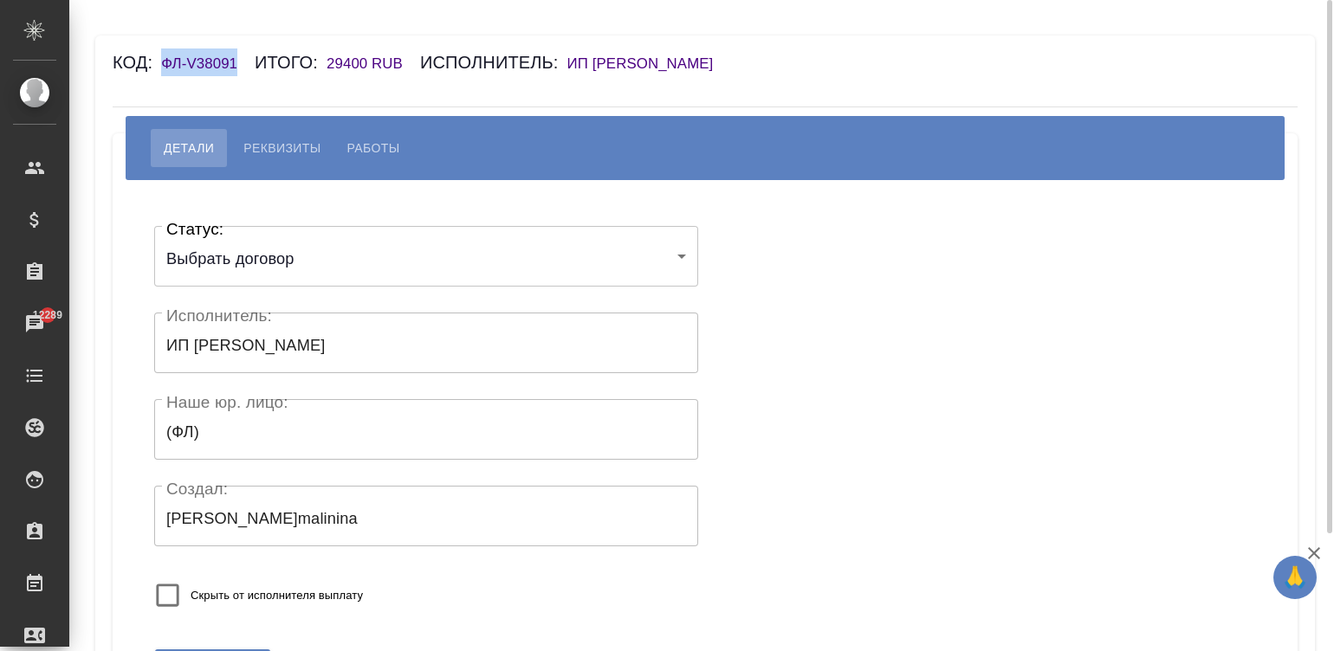
drag, startPoint x: 238, startPoint y: 55, endPoint x: 165, endPoint y: 61, distance: 73.0
click at [165, 61] on h6 "ФЛ-V38091" at bounding box center [208, 63] width 94 height 16
copy h6 "ФЛ-V38091"
